Goal: Information Seeking & Learning: Learn about a topic

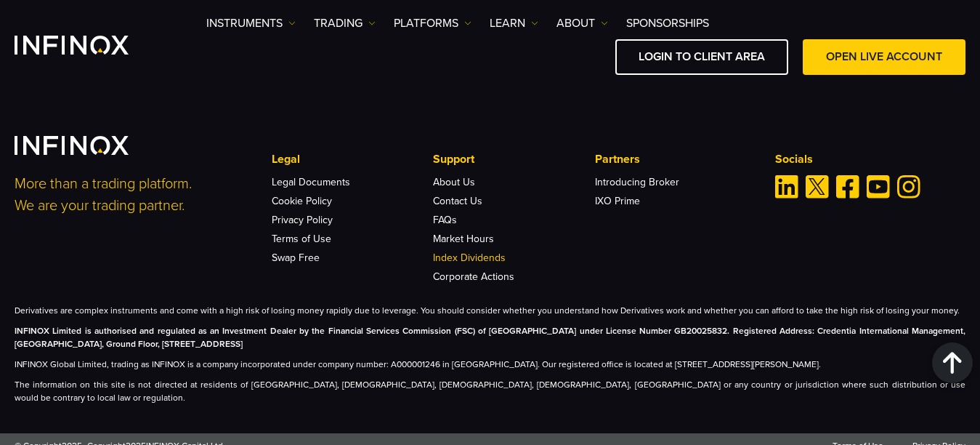
click at [474, 259] on link "Index Dividends" at bounding box center [469, 257] width 73 height 12
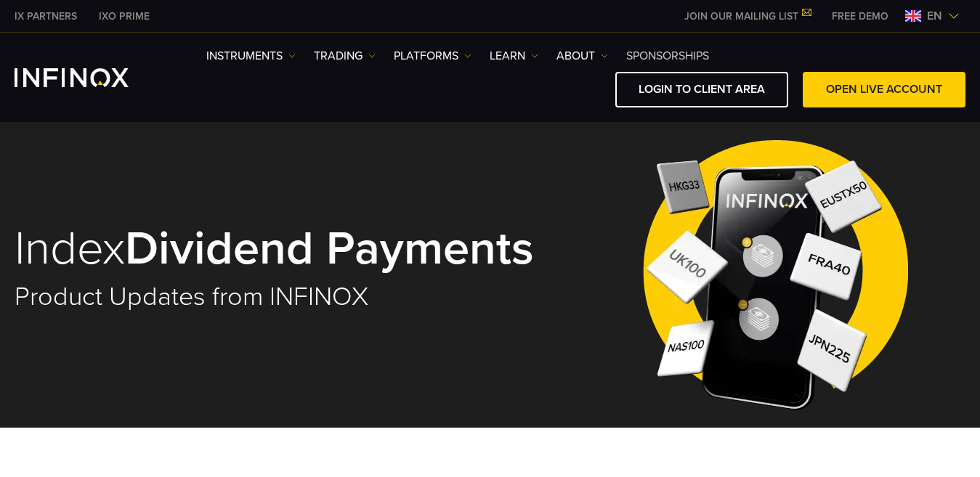
click at [648, 55] on link "SPONSORSHIPS" at bounding box center [667, 55] width 83 height 17
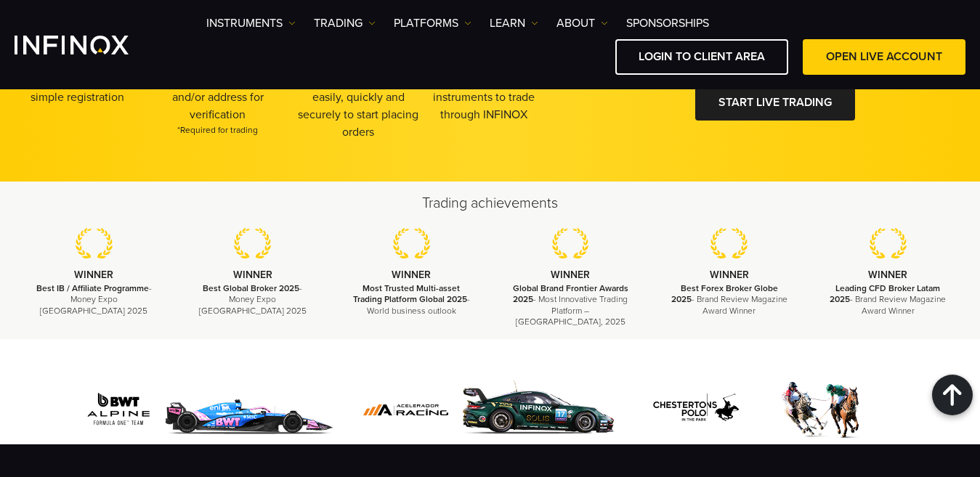
scroll to position [2469, 0]
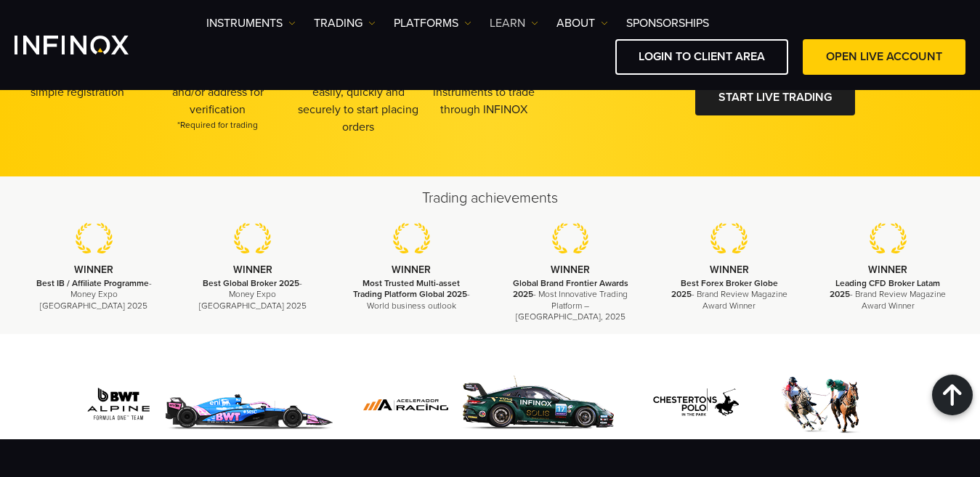
click at [524, 23] on link "Learn" at bounding box center [514, 23] width 49 height 17
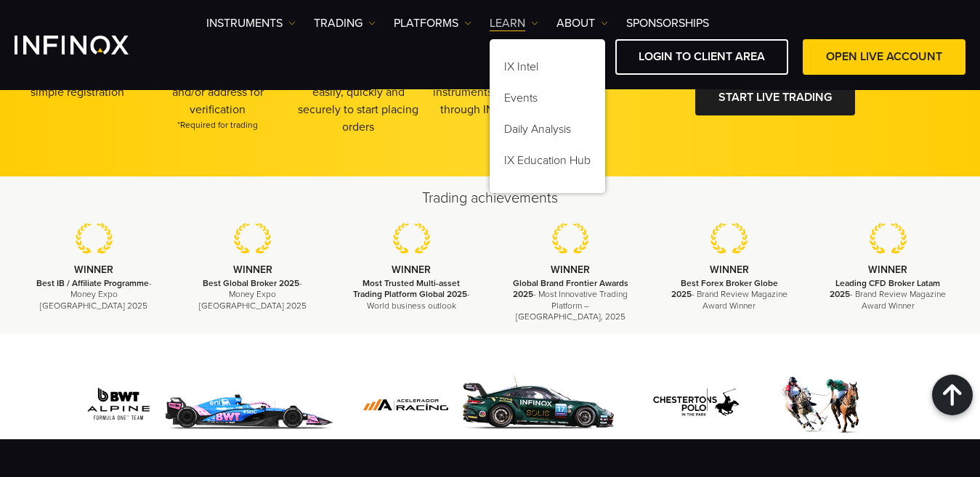
scroll to position [0, 0]
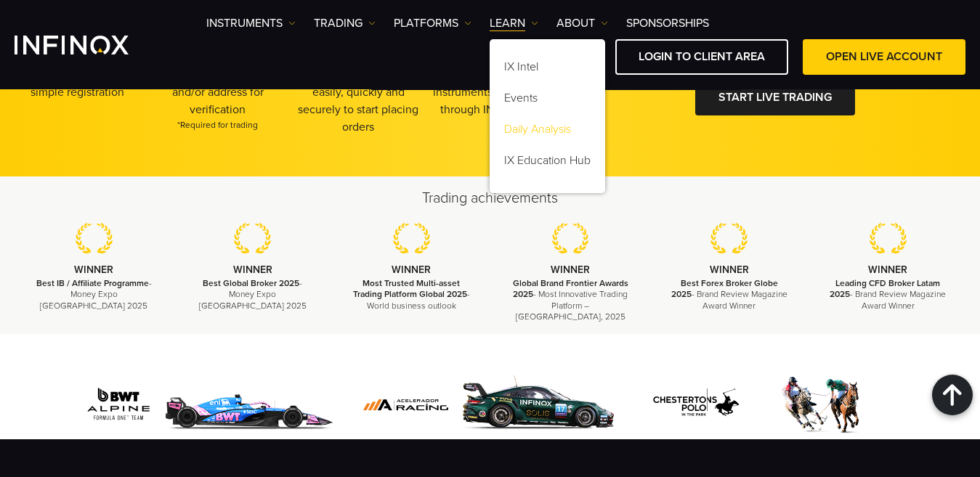
click at [546, 131] on link "Daily Analysis" at bounding box center [548, 131] width 116 height 31
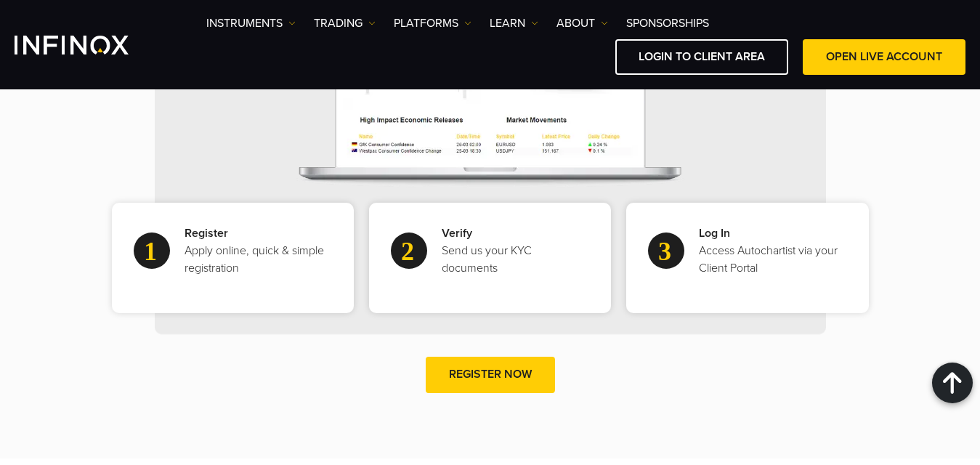
scroll to position [927, 0]
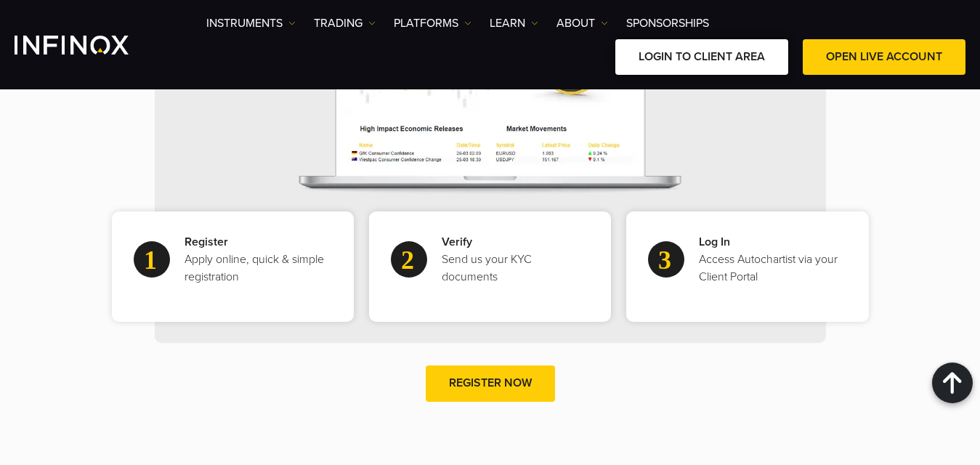
click at [704, 57] on link "LOGIN TO CLIENT AREA" at bounding box center [701, 57] width 173 height 36
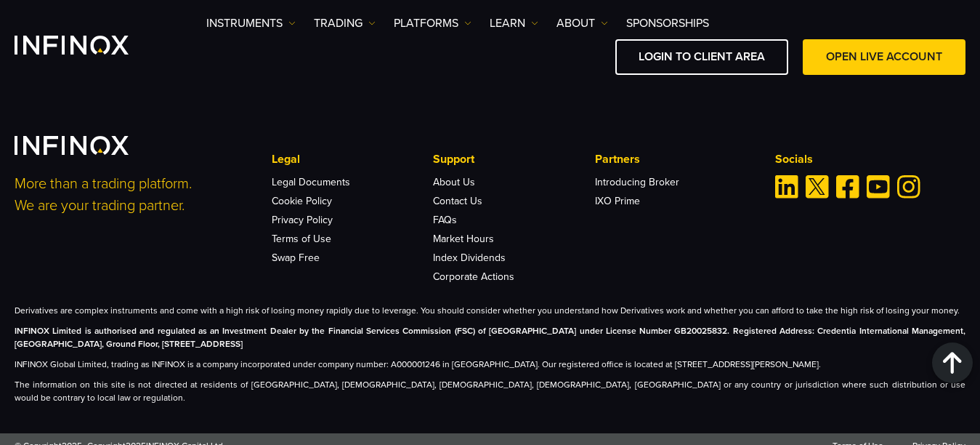
scroll to position [4293, 0]
